Goal: Information Seeking & Learning: Learn about a topic

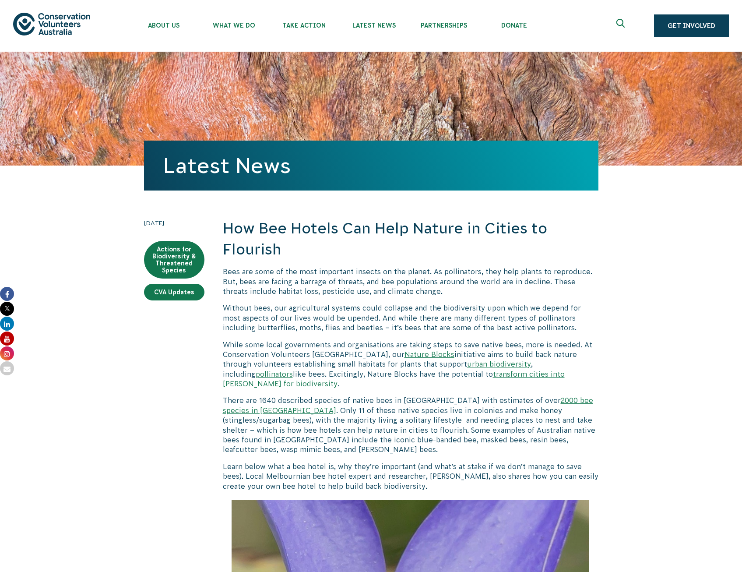
click at [353, 295] on p "Bees are some of the most important insects on the planet. As pollinators, they…" at bounding box center [411, 281] width 376 height 29
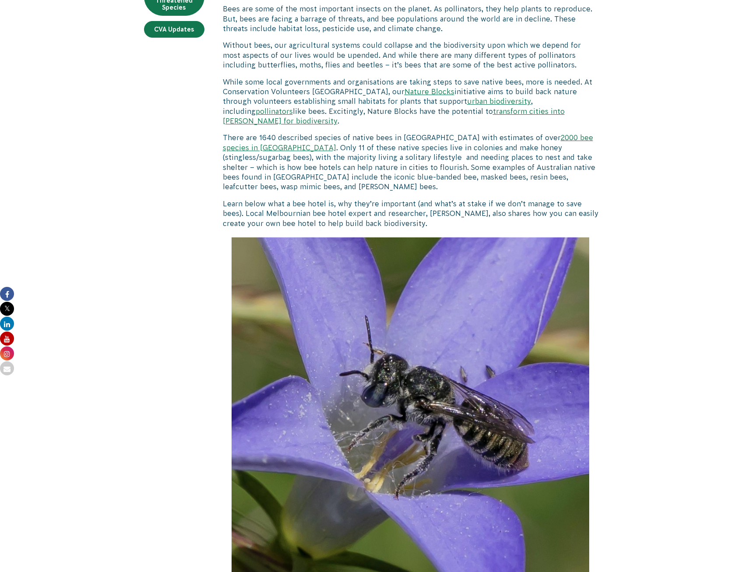
scroll to position [280, 0]
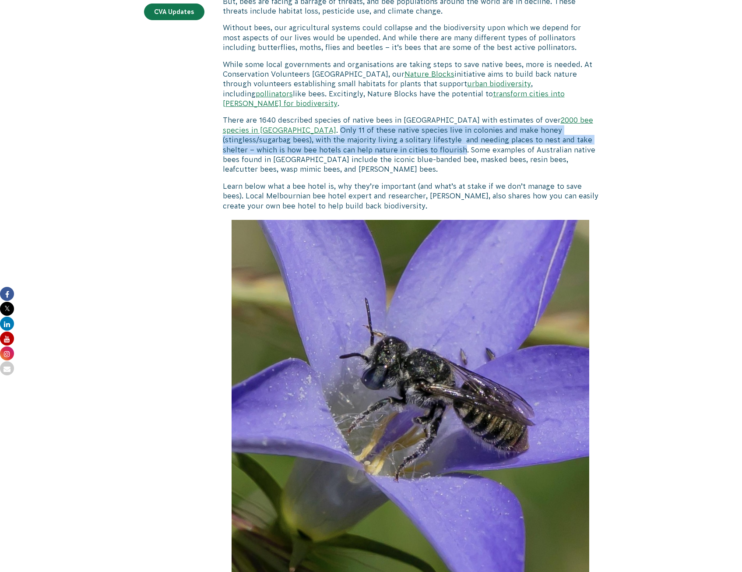
drag, startPoint x: 257, startPoint y: 119, endPoint x: 328, endPoint y: 143, distance: 74.7
click at [328, 143] on p "There are 1640 described species of native bees in [GEOGRAPHIC_DATA] with estim…" at bounding box center [411, 144] width 376 height 59
copy p "Only 11 of these native species live in colonies and make honey (stingless/suga…"
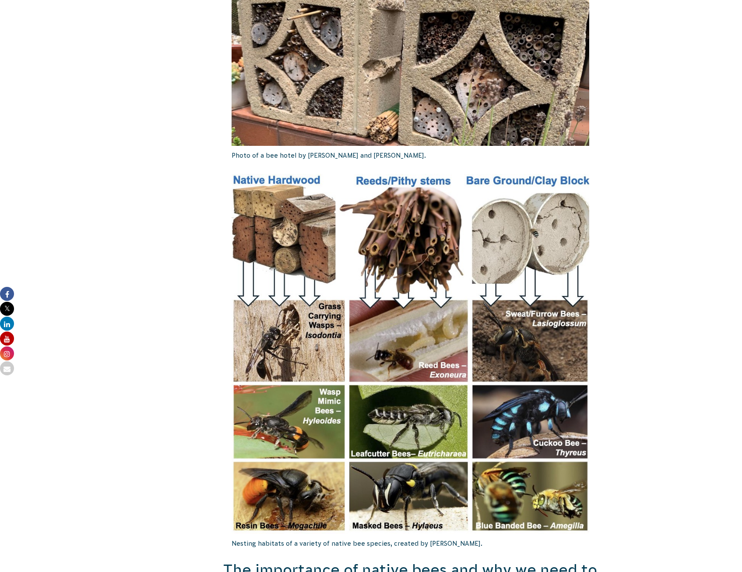
scroll to position [1383, 0]
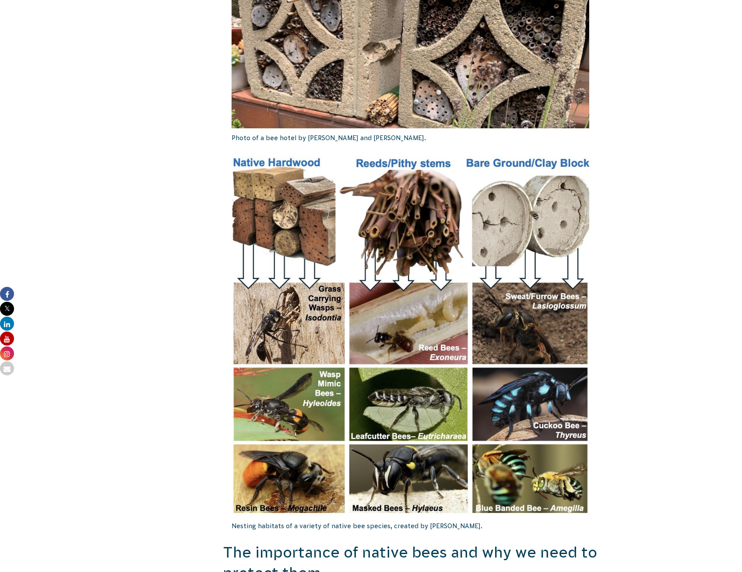
click at [283, 170] on img at bounding box center [411, 335] width 358 height 359
click at [354, 542] on h2 "The importance of native bees and why we need to protect them" at bounding box center [411, 563] width 376 height 42
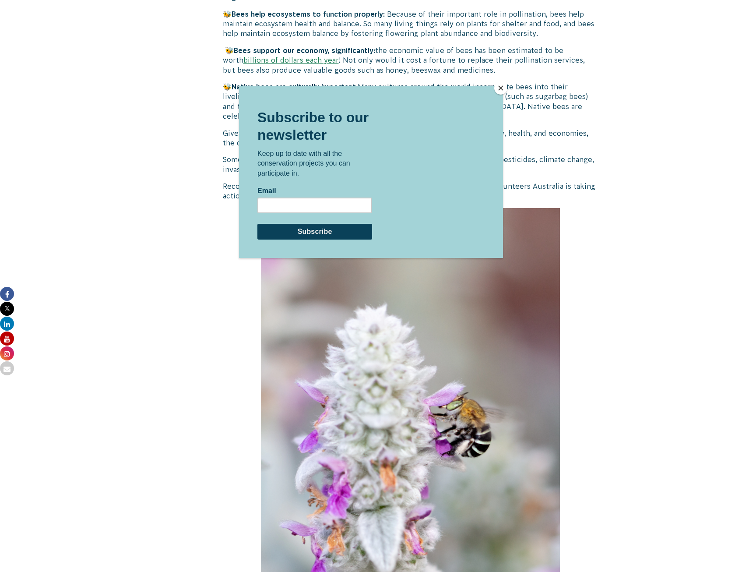
scroll to position [2153, 0]
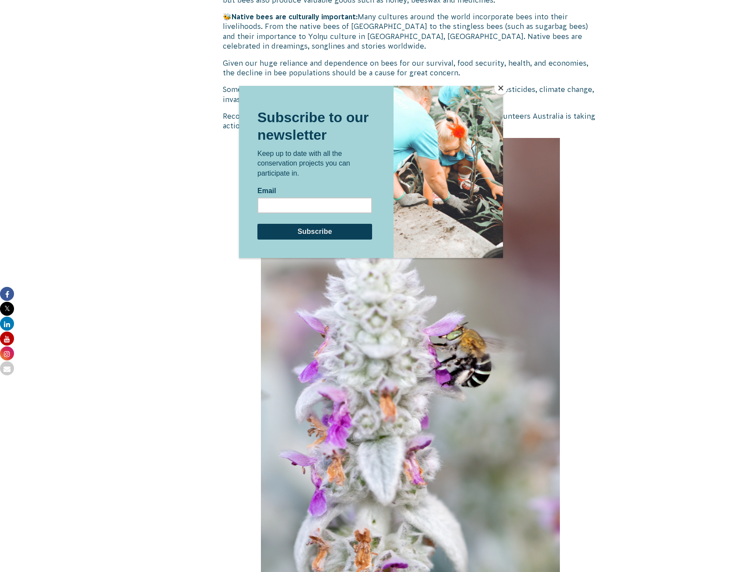
click at [501, 90] on button "Close" at bounding box center [500, 87] width 13 height 13
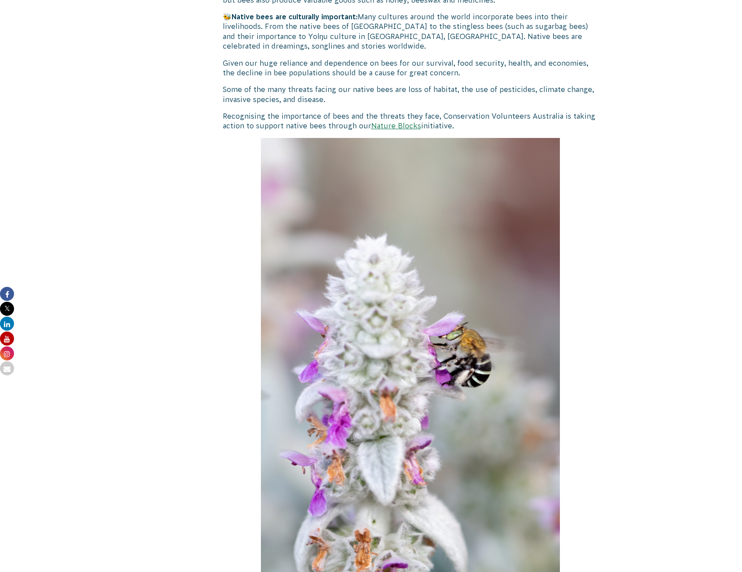
click at [586, 160] on p at bounding box center [411, 362] width 376 height 448
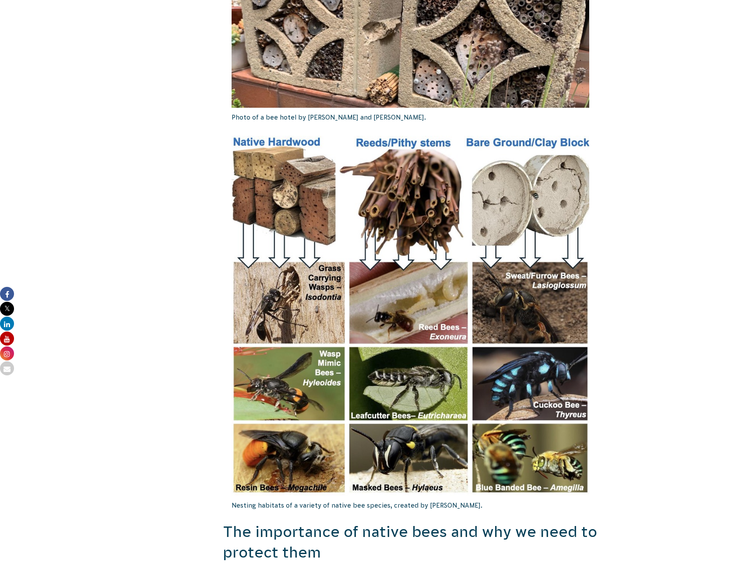
scroll to position [1395, 0]
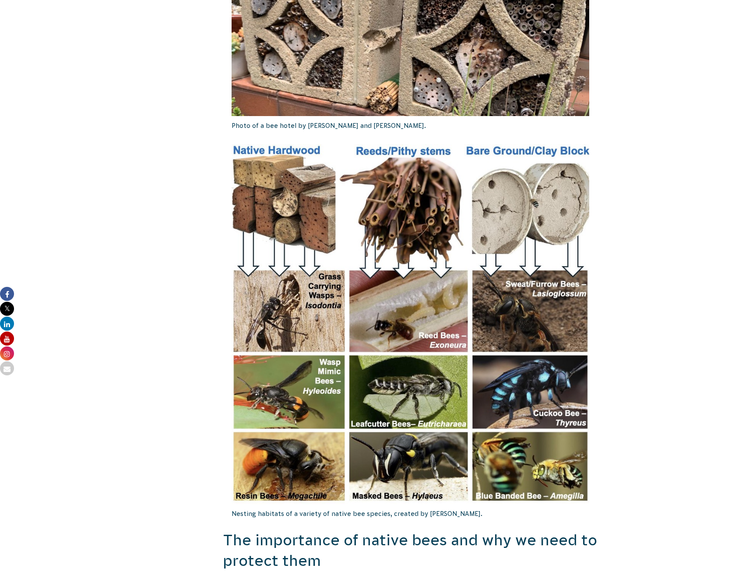
click at [543, 504] on p "Nesting habitats of a variety of native bee species, created by [PERSON_NAME]." at bounding box center [411, 513] width 358 height 19
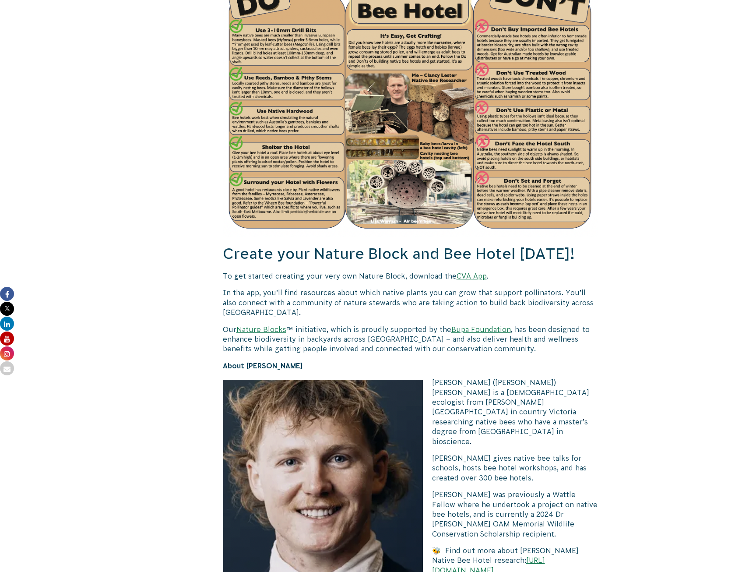
scroll to position [4424, 0]
